Goal: Task Accomplishment & Management: Manage account settings

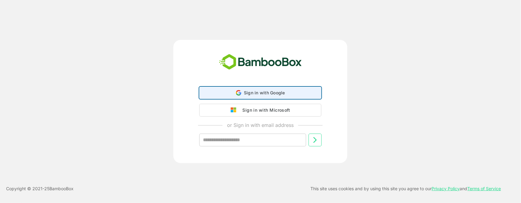
click at [286, 92] on div "Sign in with Google Sign in with Google. Opens in new tab" at bounding box center [260, 93] width 114 height 12
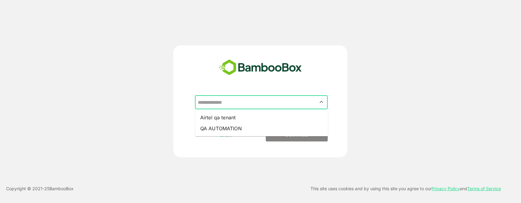
click at [281, 102] on input "text" at bounding box center [261, 103] width 130 height 12
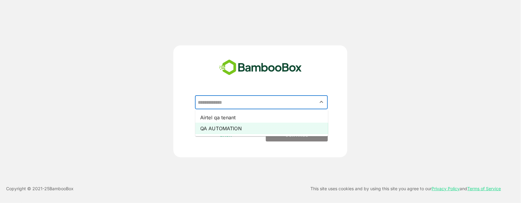
click at [264, 128] on li "QA AUTOMATION" at bounding box center [261, 128] width 133 height 11
type input "**********"
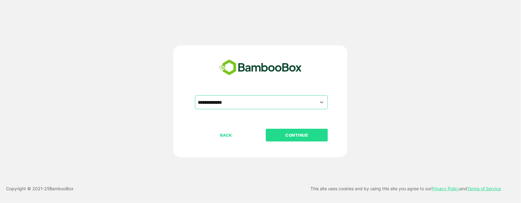
click at [294, 137] on p "CONTINUE" at bounding box center [296, 135] width 61 height 7
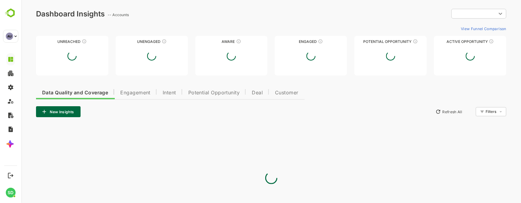
type input "**********"
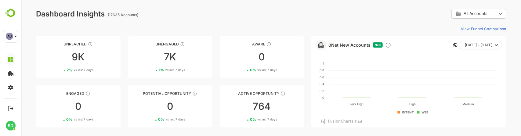
click at [0, 0] on div "SD" at bounding box center [0, 0] width 0 height 0
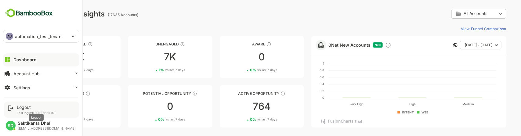
click at [23, 107] on div "Logout" at bounding box center [36, 107] width 39 height 5
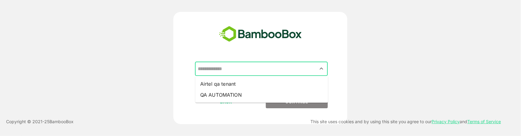
click at [288, 72] on input "text" at bounding box center [261, 69] width 130 height 12
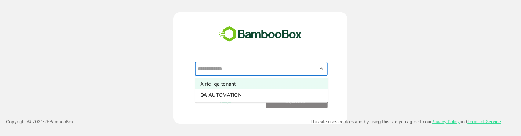
click at [249, 86] on li "Airtel qa tenant" at bounding box center [261, 83] width 133 height 11
type input "**********"
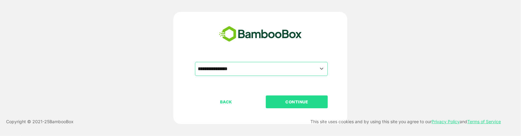
click at [288, 98] on button "CONTINUE" at bounding box center [297, 101] width 62 height 13
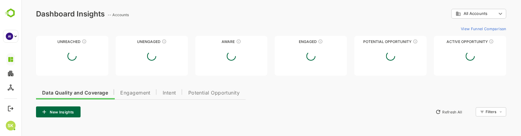
type input "**********"
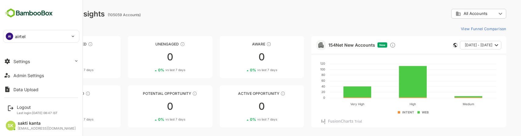
scroll to position [53, 0]
click at [36, 63] on button "Settings" at bounding box center [41, 63] width 76 height 12
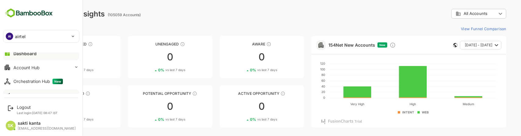
scroll to position [0, 0]
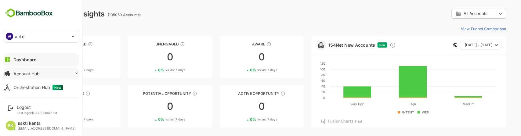
click at [27, 71] on div "Account Hub" at bounding box center [26, 73] width 26 height 5
click at [28, 85] on div "Unified Account Profile" at bounding box center [33, 86] width 41 height 5
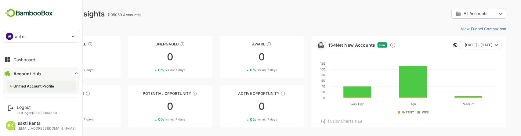
scroll to position [13, 0]
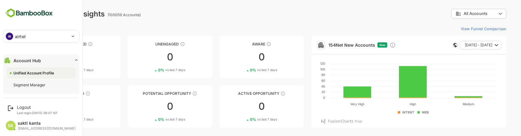
click at [28, 85] on div "Segment Manager" at bounding box center [29, 84] width 33 height 5
click at [27, 80] on div "Segment Manager" at bounding box center [41, 84] width 69 height 11
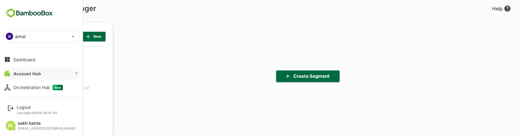
click at [29, 71] on div "Account Hub" at bounding box center [26, 73] width 27 height 5
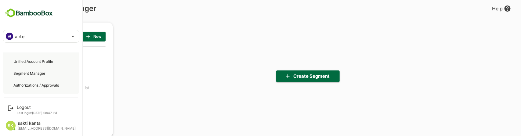
scroll to position [25, 0]
click at [29, 81] on div "Authorizations / Approvals" at bounding box center [41, 84] width 69 height 11
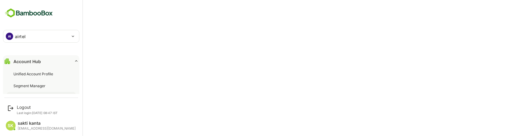
scroll to position [11, 0]
click at [25, 63] on div "Account Hub" at bounding box center [26, 62] width 27 height 5
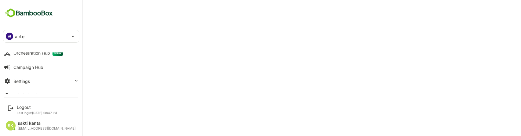
scroll to position [39, 0]
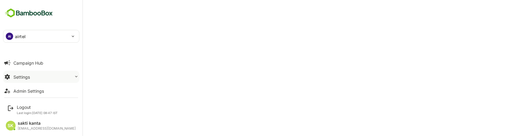
click at [25, 73] on button "Settings" at bounding box center [41, 77] width 76 height 12
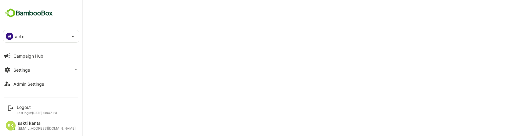
scroll to position [85, 0]
click at [29, 66] on button "Settings" at bounding box center [41, 69] width 76 height 12
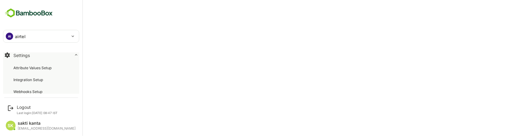
scroll to position [61, 0]
click at [29, 66] on div "Attribute Values Setup" at bounding box center [32, 67] width 39 height 5
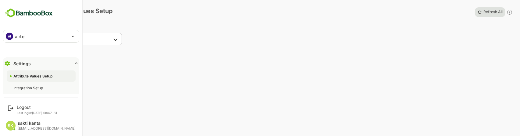
scroll to position [51, 0]
click at [38, 76] on div "Attribute Values Setup" at bounding box center [33, 77] width 40 height 5
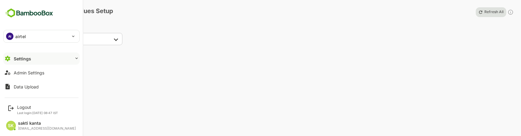
scroll to position [57, 0]
click at [34, 60] on button "Settings" at bounding box center [41, 58] width 76 height 12
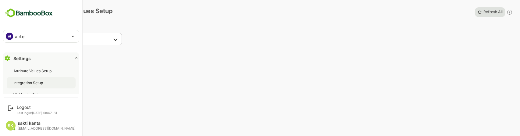
click at [30, 79] on div "Integration Setup" at bounding box center [41, 82] width 69 height 11
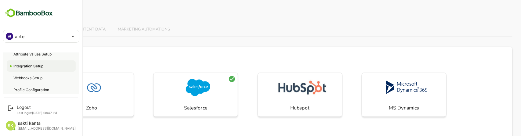
scroll to position [76, 0]
click at [31, 75] on div "Webhooks Setup" at bounding box center [28, 75] width 30 height 5
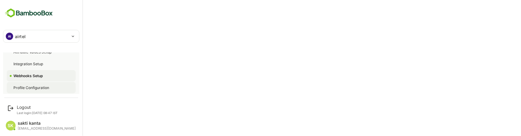
click at [23, 85] on div "Profile Configuration" at bounding box center [41, 87] width 69 height 11
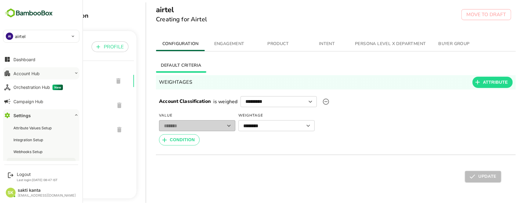
click at [26, 74] on div "Account Hub" at bounding box center [26, 73] width 26 height 5
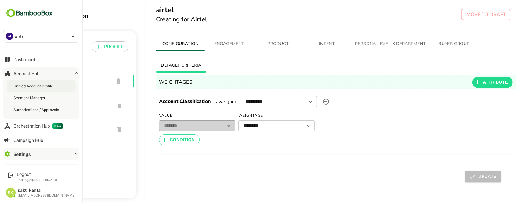
click at [27, 82] on div "Unified Account Profile" at bounding box center [41, 86] width 69 height 11
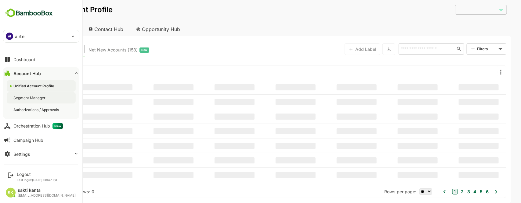
type input "**********"
click at [29, 95] on div "Segment Manager" at bounding box center [41, 97] width 69 height 11
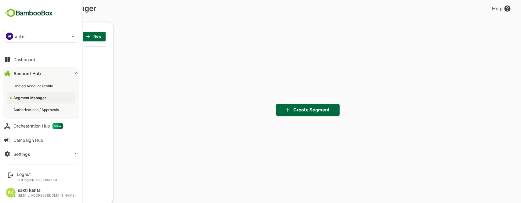
scroll to position [141, 75]
click at [30, 107] on div "Authorizations / Approvals" at bounding box center [36, 109] width 47 height 5
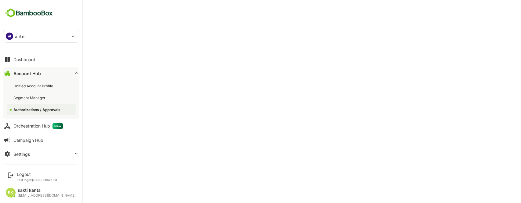
click at [25, 72] on div "Account Hub" at bounding box center [26, 73] width 27 height 5
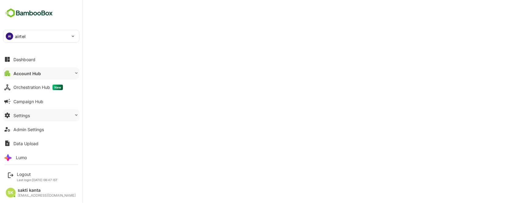
click at [20, 113] on div "Settings" at bounding box center [21, 115] width 16 height 5
click at [23, 126] on div "Attribute Values Setup" at bounding box center [32, 128] width 39 height 5
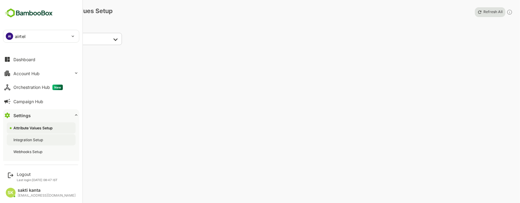
click at [23, 136] on div "Integration Setup" at bounding box center [41, 140] width 69 height 11
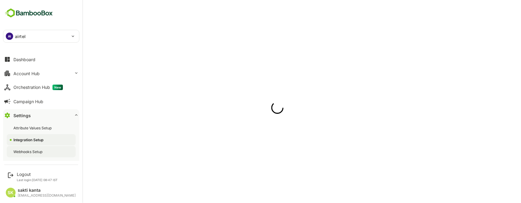
click at [24, 136] on div "Webhooks Setup" at bounding box center [28, 151] width 30 height 5
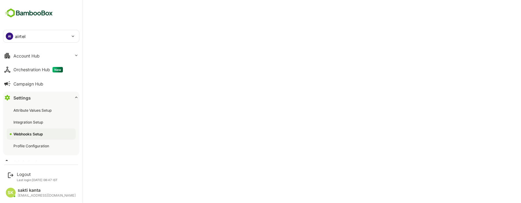
scroll to position [18, 0]
click at [24, 136] on div "Profile Configuration" at bounding box center [31, 145] width 37 height 5
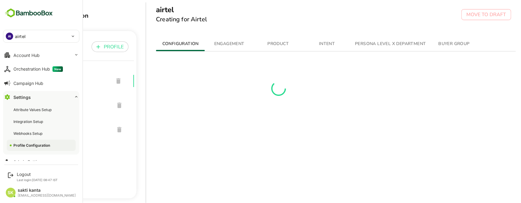
click at [22, 98] on div "Settings" at bounding box center [21, 97] width 17 height 5
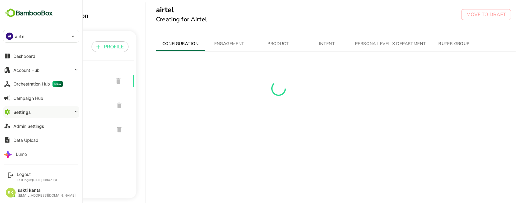
scroll to position [4, 0]
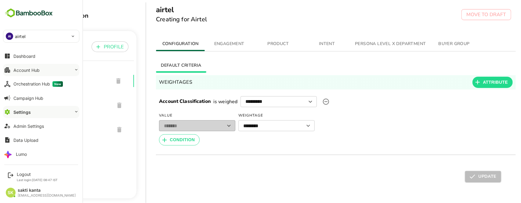
click at [22, 66] on button "Account Hub" at bounding box center [41, 70] width 76 height 12
